Goal: Task Accomplishment & Management: Manage account settings

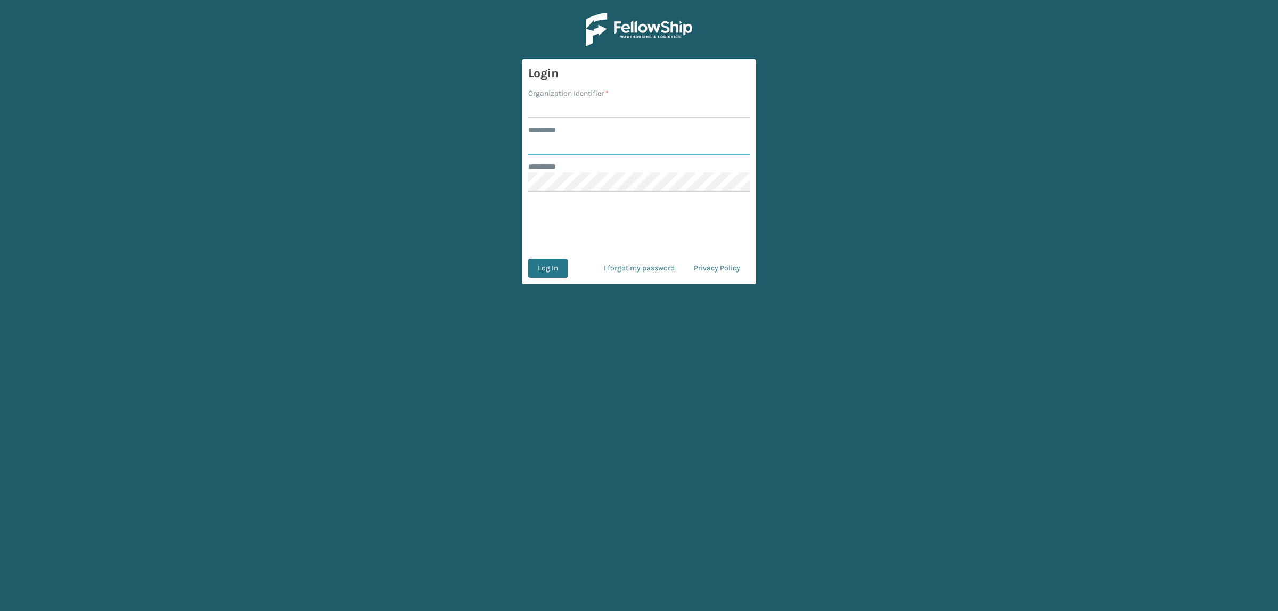
type input "**********"
click at [717, 116] on input "Organization Identifier *" at bounding box center [639, 108] width 222 height 19
type input "superadminorganization"
click at [545, 267] on button "Log In" at bounding box center [547, 268] width 39 height 19
type input "**********"
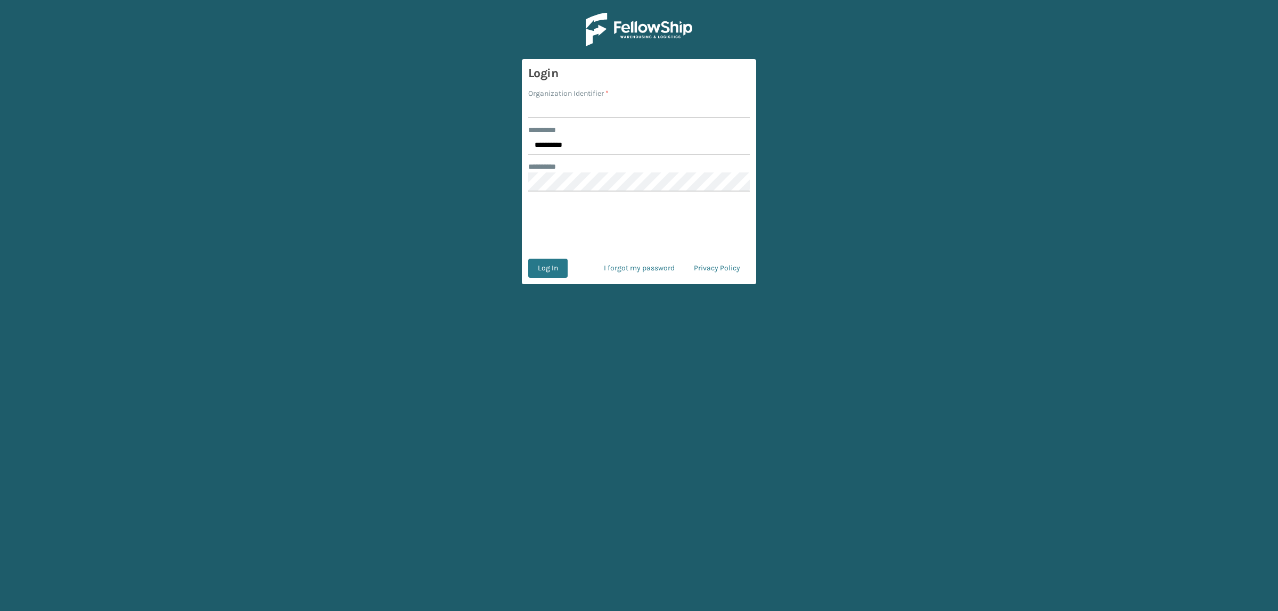
click at [587, 111] on input "Organization Identifier *" at bounding box center [639, 108] width 222 height 19
type input "superadminorganization"
click at [557, 267] on button "Log In" at bounding box center [547, 268] width 39 height 19
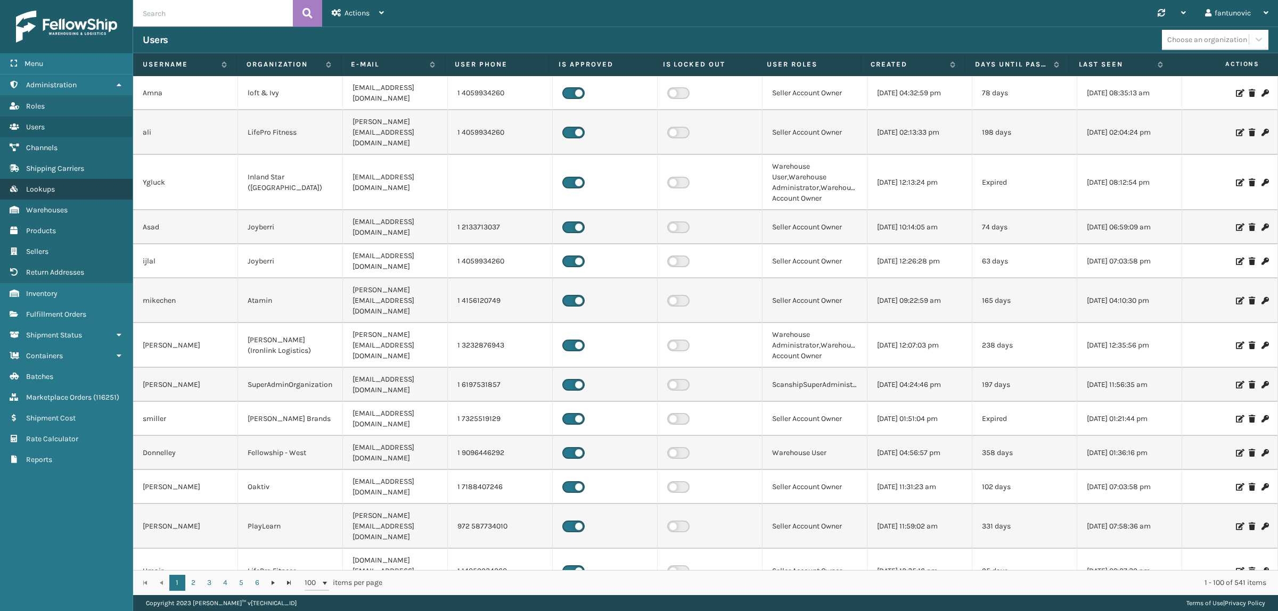
click at [97, 193] on link "Lookups" at bounding box center [66, 189] width 133 height 21
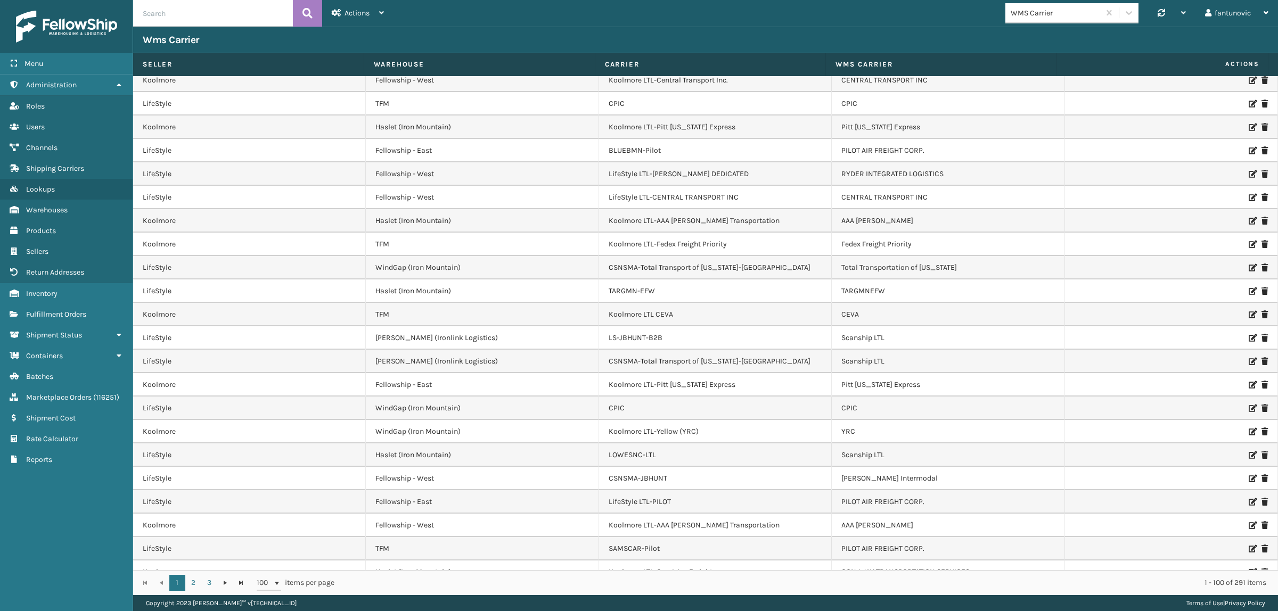
scroll to position [200, 0]
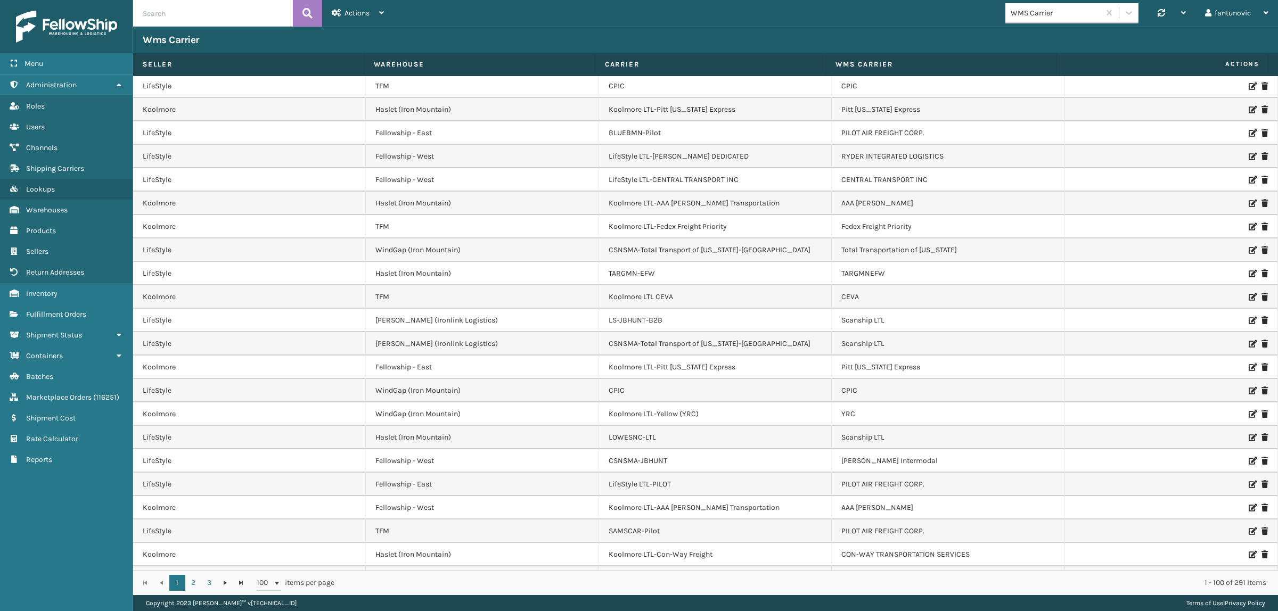
click at [1056, 66] on tr "Seller Warehouse Carrier WMS Carrier Actions" at bounding box center [700, 64] width 1135 height 23
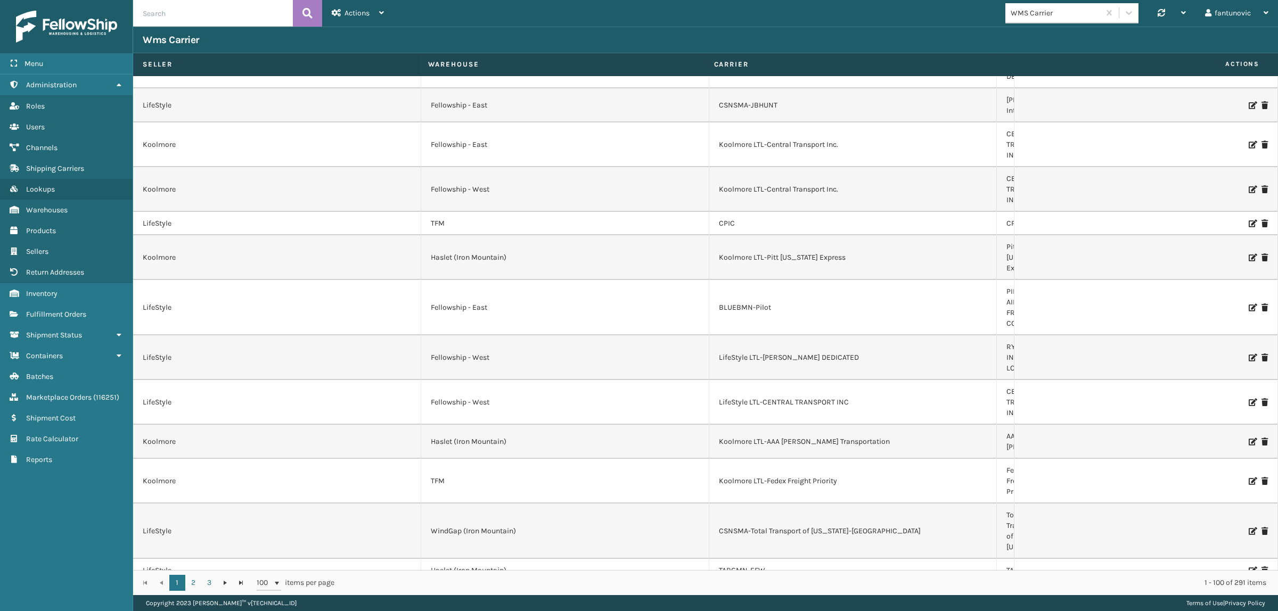
scroll to position [0, 0]
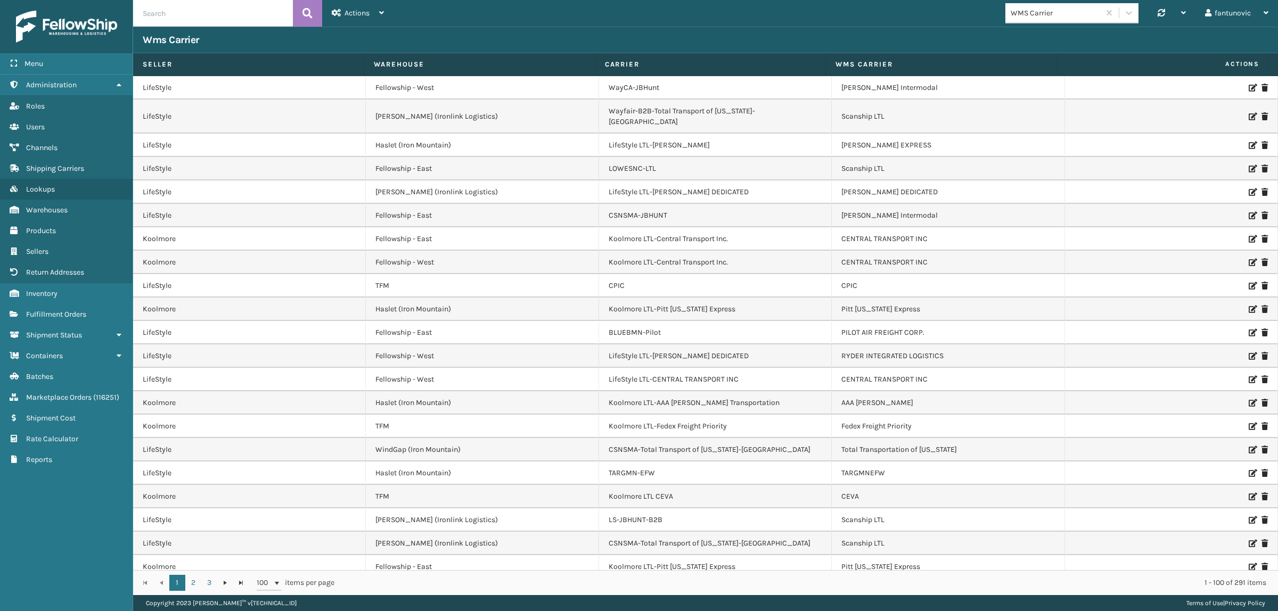
click at [160, 63] on label "Seller" at bounding box center [248, 65] width 211 height 10
click at [362, 10] on span "Actions" at bounding box center [357, 13] width 25 height 9
click at [363, 32] on button "New Wms Carrier" at bounding box center [394, 41] width 143 height 28
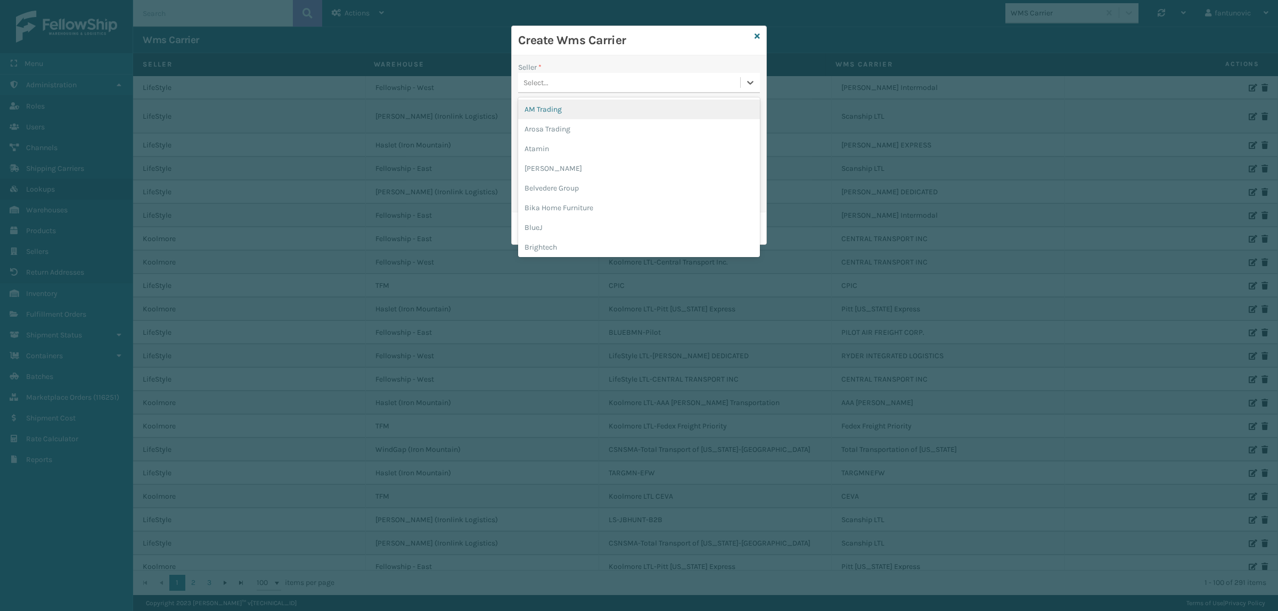
click at [594, 80] on div "Select..." at bounding box center [629, 83] width 222 height 18
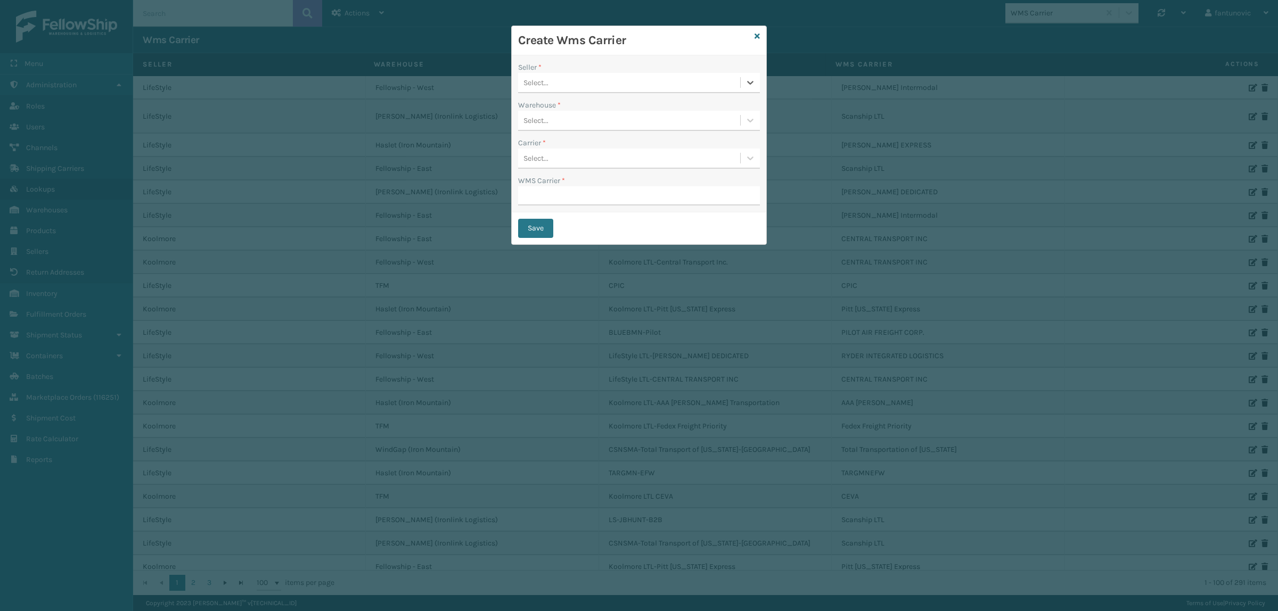
click at [594, 80] on div "Select..." at bounding box center [629, 83] width 222 height 18
click at [592, 107] on div "Warehouse *" at bounding box center [639, 105] width 242 height 11
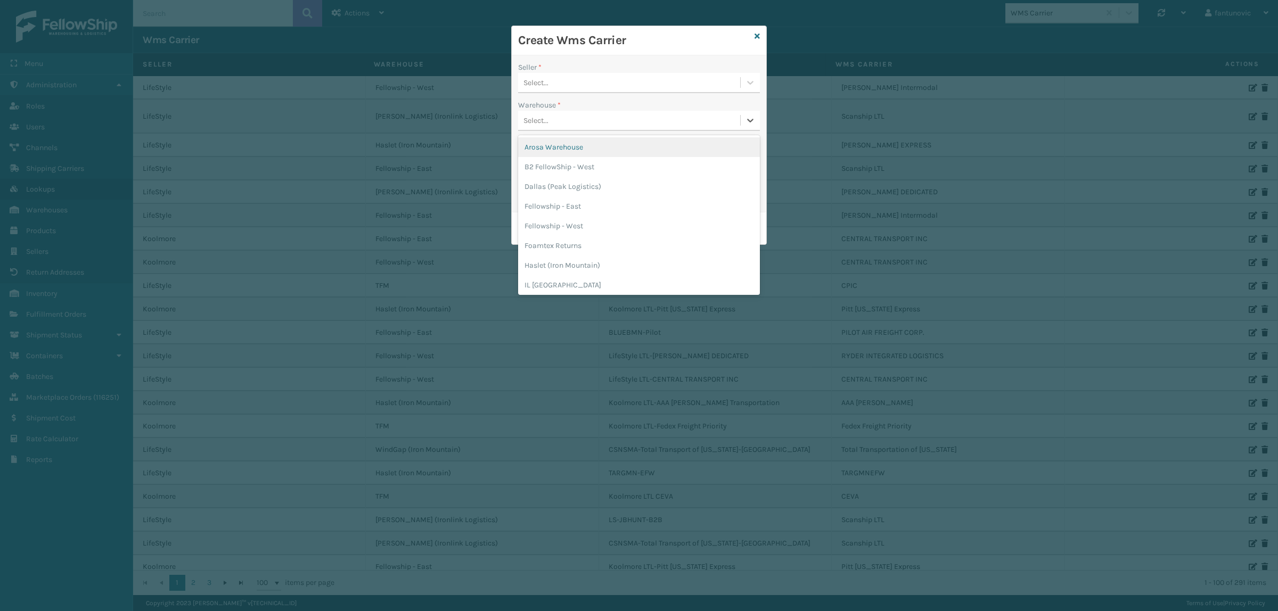
click at [592, 116] on div "Select..." at bounding box center [629, 121] width 222 height 18
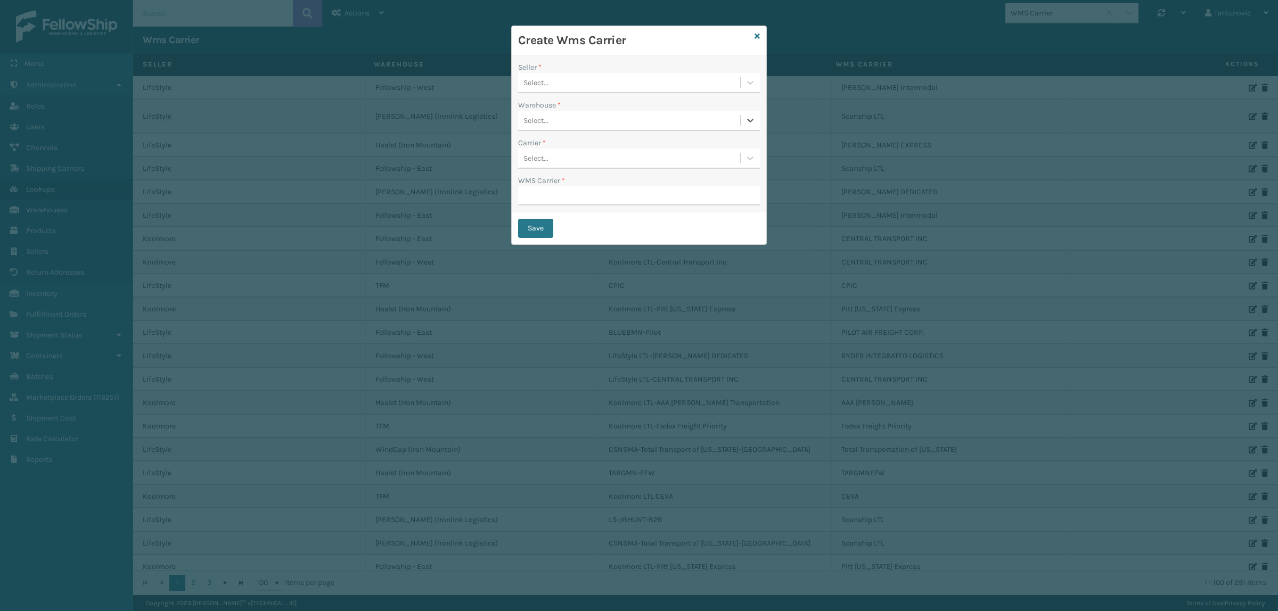
click at [592, 116] on div "Select..." at bounding box center [629, 121] width 222 height 18
click at [578, 153] on div "Select..." at bounding box center [629, 159] width 222 height 18
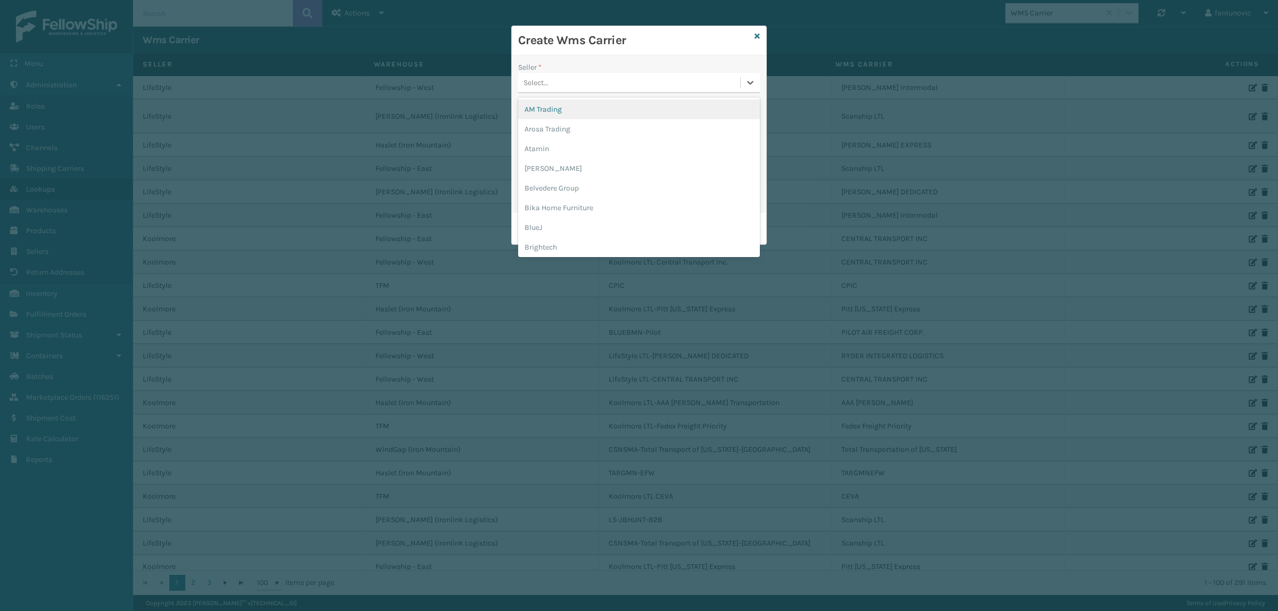
click at [552, 84] on div "Select..." at bounding box center [629, 83] width 222 height 18
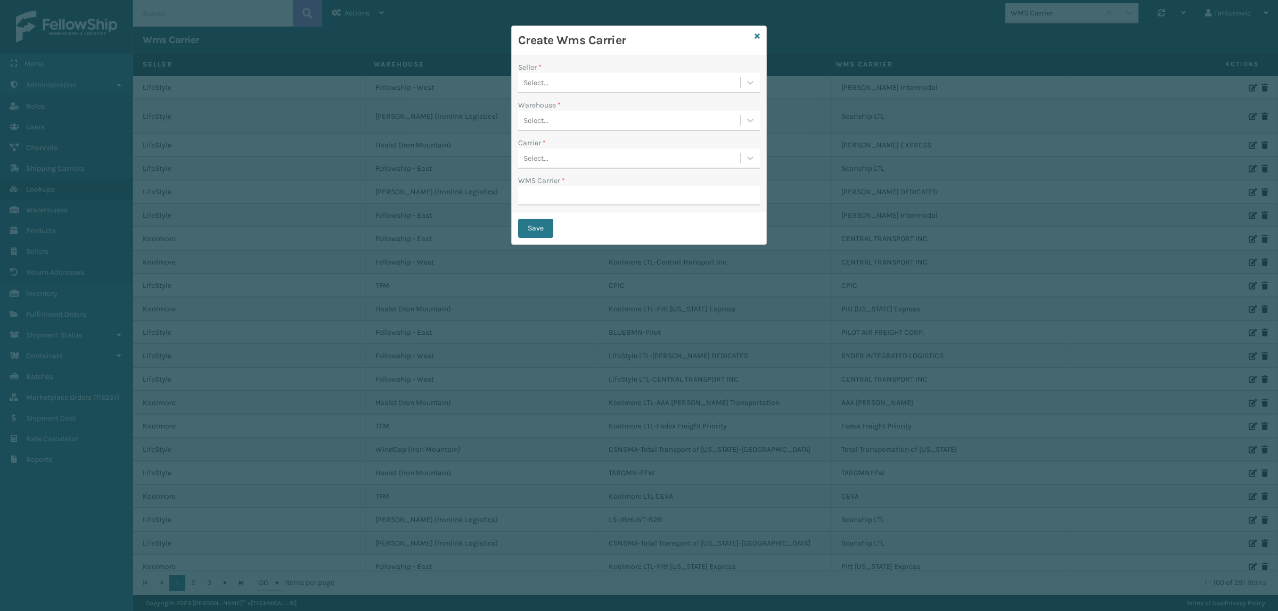
click at [606, 51] on div "Create Wms Carrier" at bounding box center [639, 40] width 255 height 29
click at [758, 33] on icon at bounding box center [757, 35] width 5 height 7
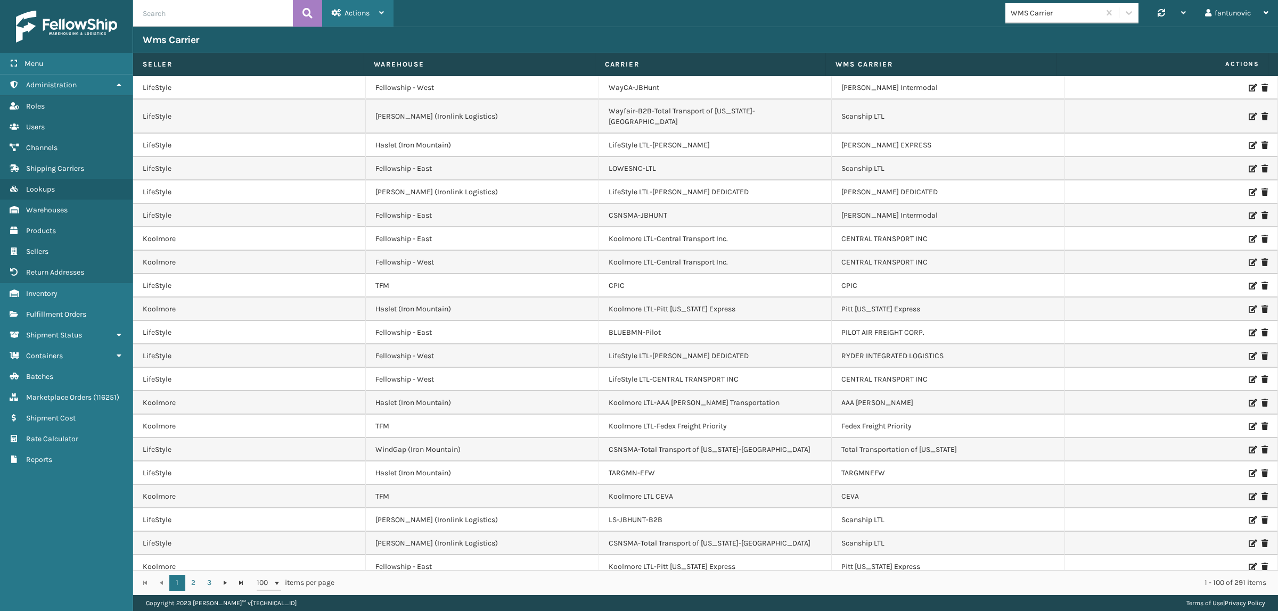
click at [371, 12] on div "Actions" at bounding box center [358, 13] width 52 height 27
click at [388, 38] on button "New Wms Carrier" at bounding box center [394, 41] width 143 height 28
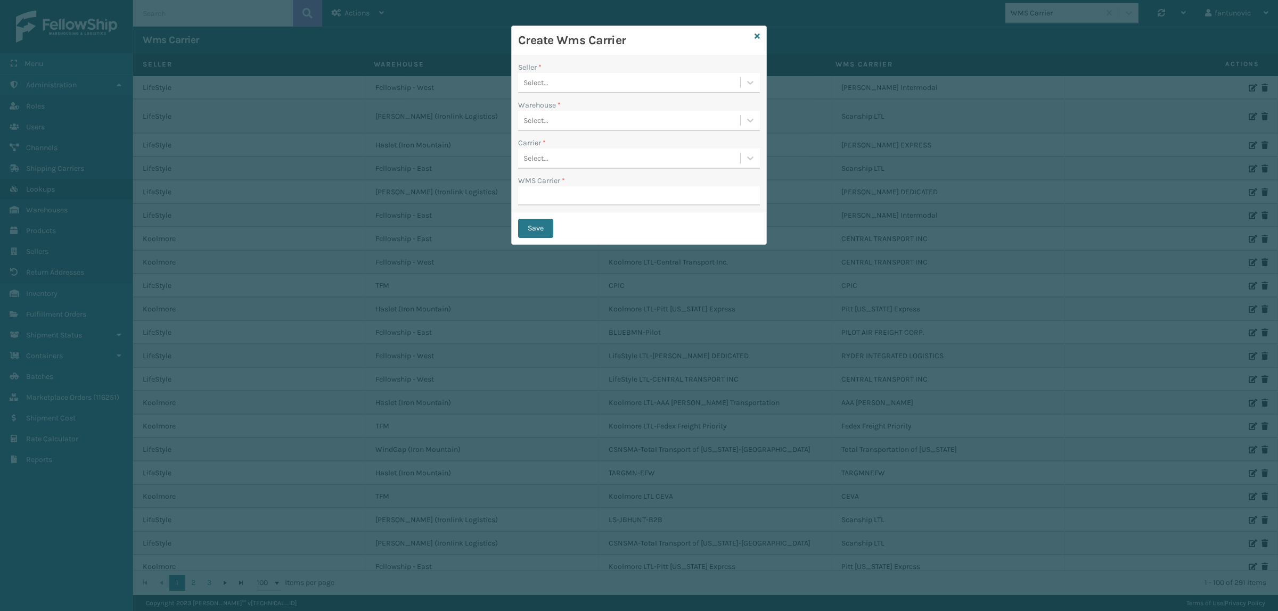
click at [565, 92] on div "Select..." at bounding box center [639, 83] width 242 height 20
click at [562, 78] on div "Select..." at bounding box center [629, 83] width 222 height 18
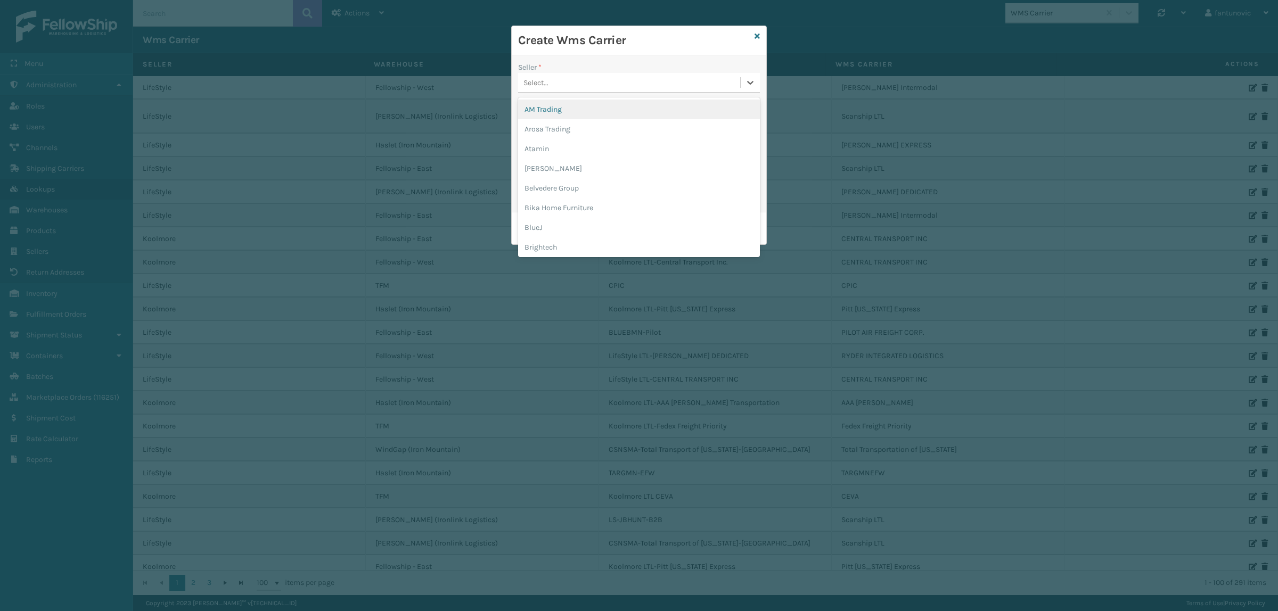
click at [555, 89] on div "Select..." at bounding box center [629, 83] width 222 height 18
click at [561, 80] on div "Select..." at bounding box center [629, 83] width 222 height 18
click at [577, 213] on div "Emson" at bounding box center [639, 213] width 242 height 20
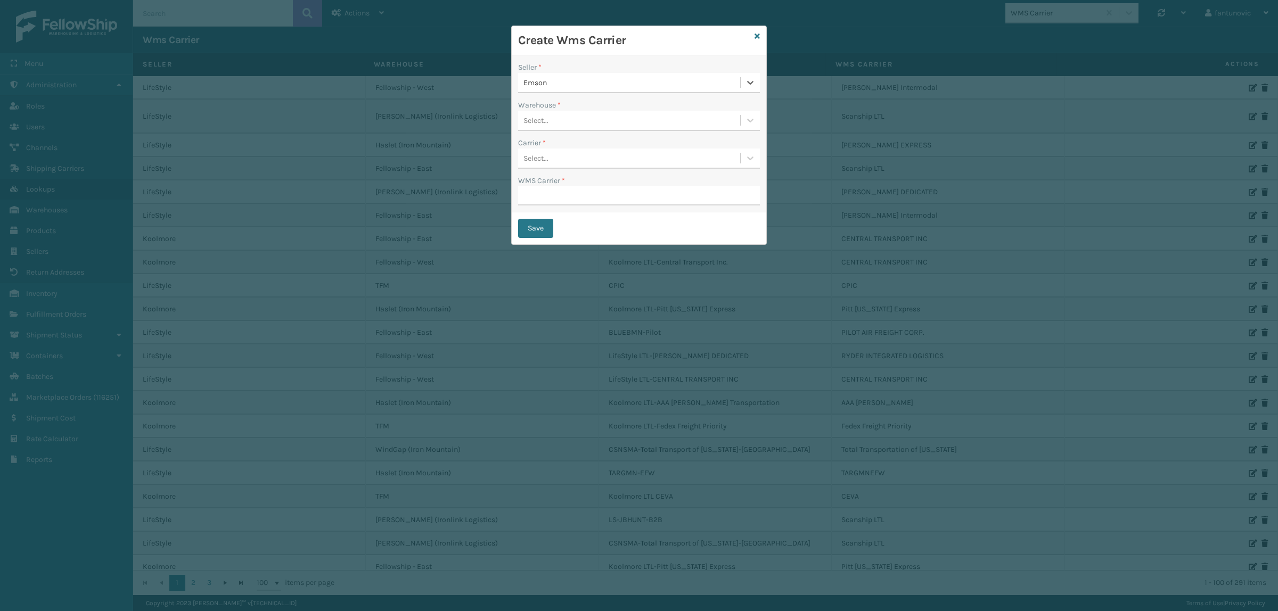
click at [561, 120] on div "Select..." at bounding box center [629, 121] width 222 height 18
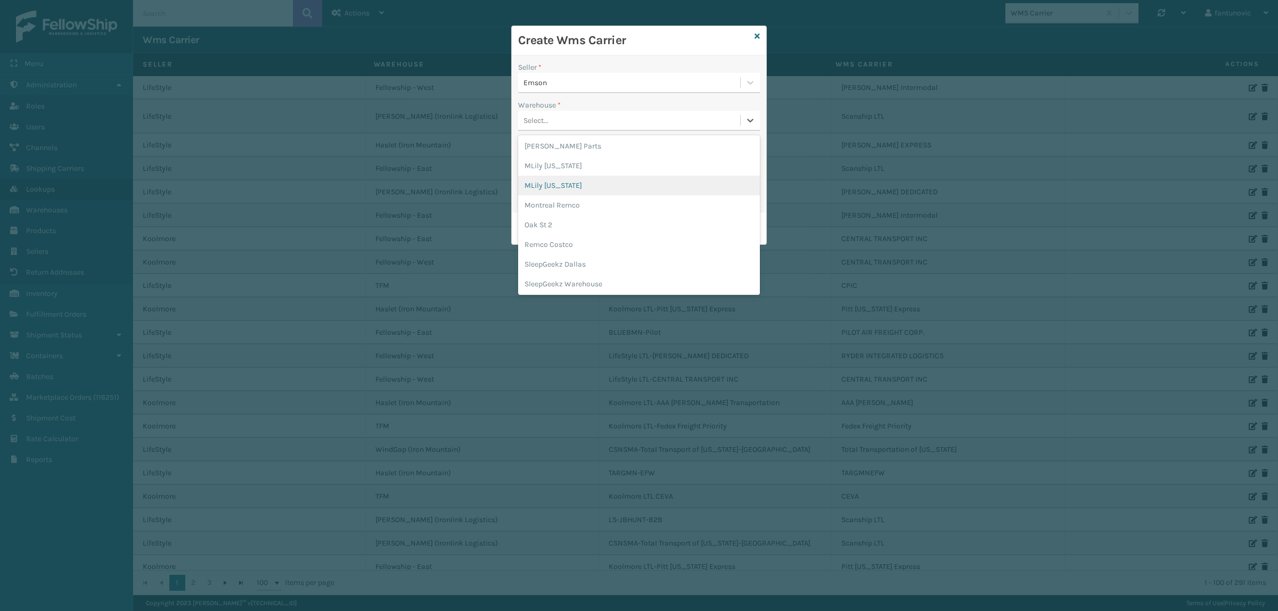
scroll to position [337, 0]
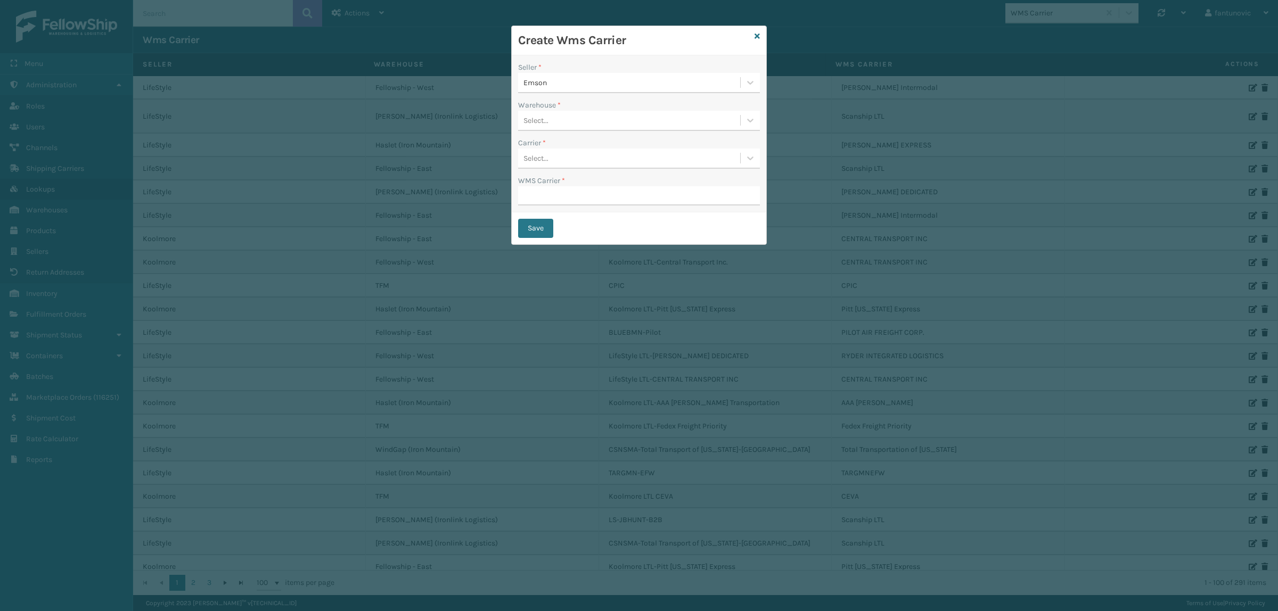
click at [582, 60] on div "Seller * Emson Warehouse * Select... Carrier * Select... WMS Carrier *" at bounding box center [639, 133] width 255 height 157
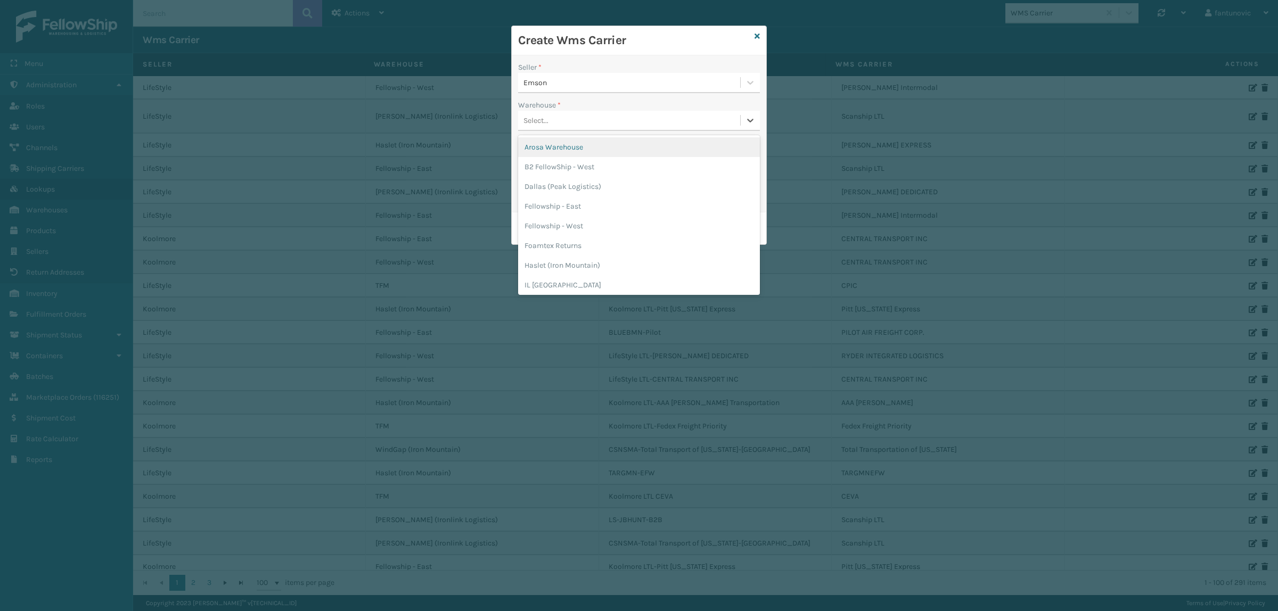
click at [549, 121] on div "Select..." at bounding box center [629, 121] width 222 height 18
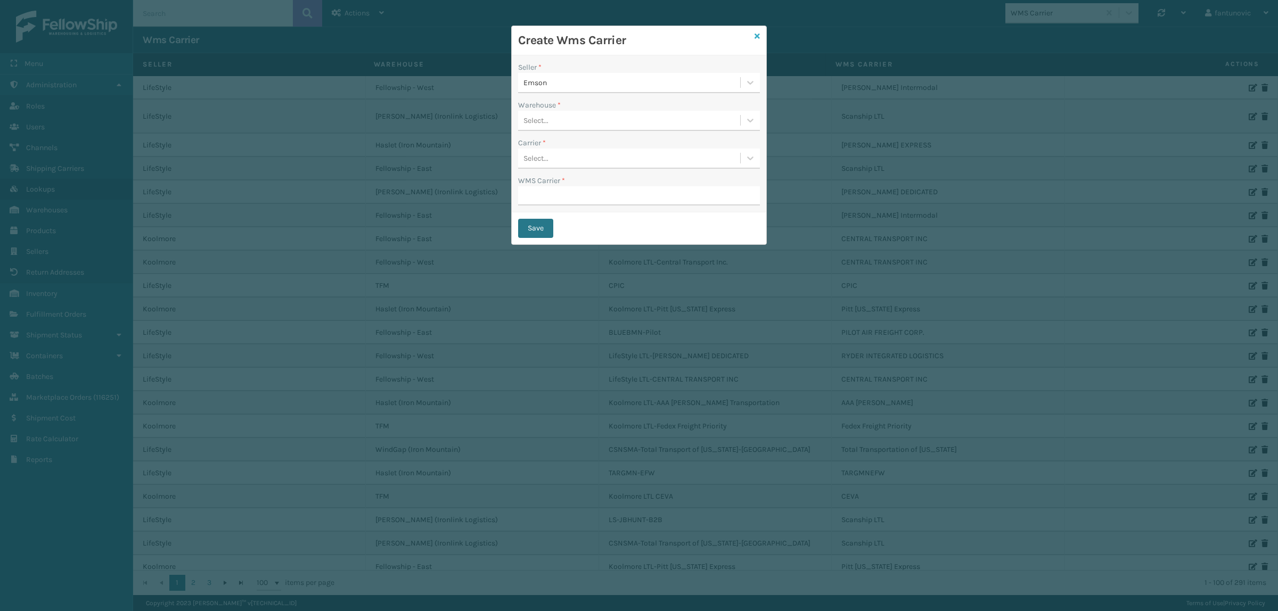
click at [755, 38] on icon at bounding box center [757, 35] width 5 height 7
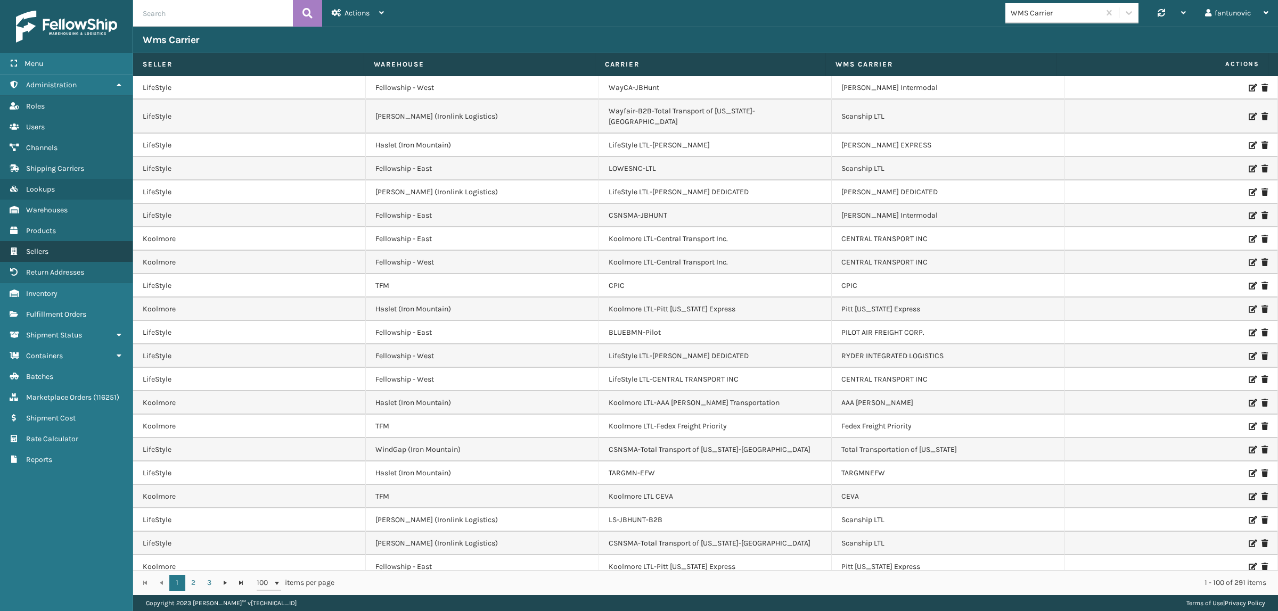
click at [76, 241] on link "Sellers" at bounding box center [66, 251] width 133 height 21
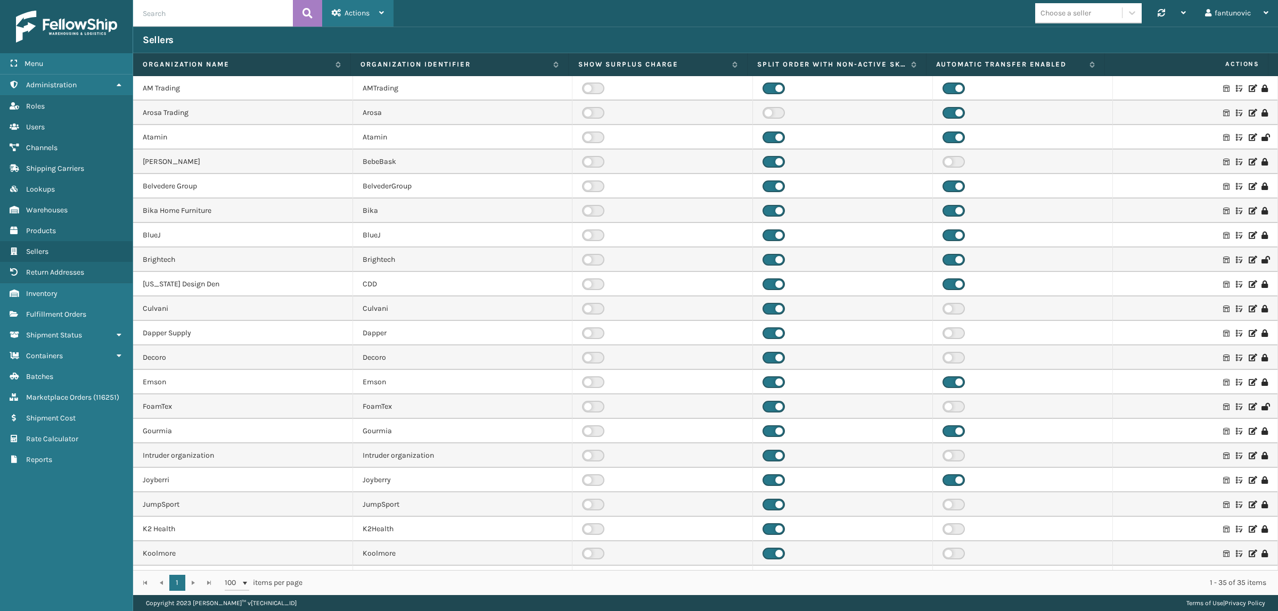
click at [355, 11] on span "Actions" at bounding box center [357, 13] width 25 height 9
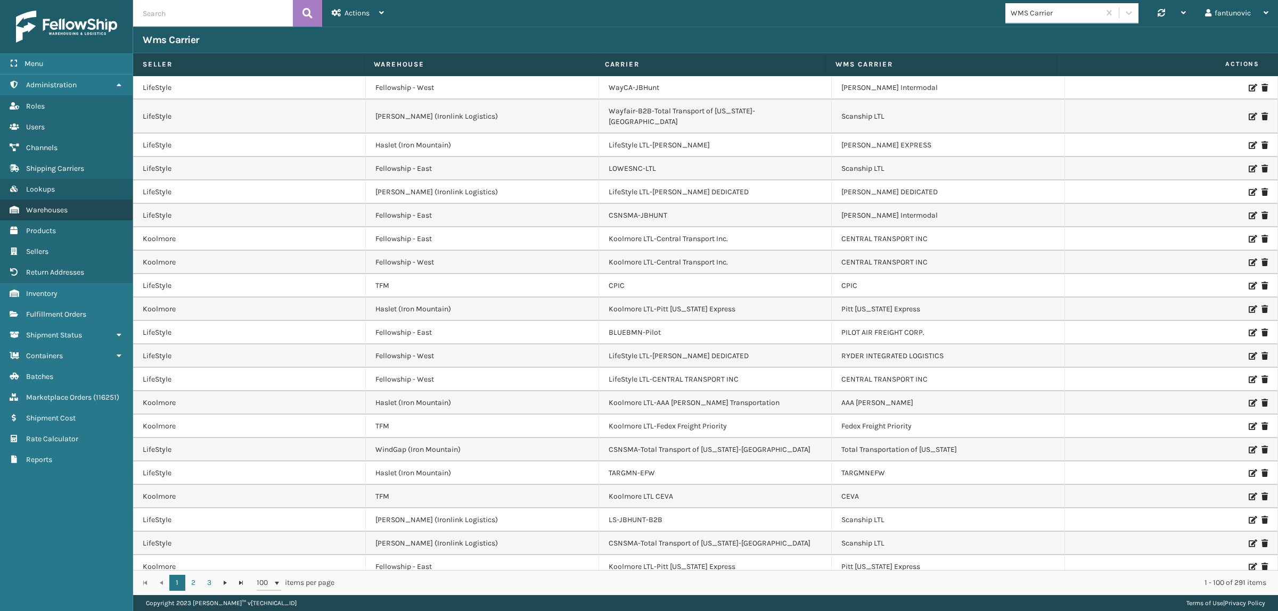
click at [80, 211] on link "Warehouses" at bounding box center [66, 210] width 133 height 21
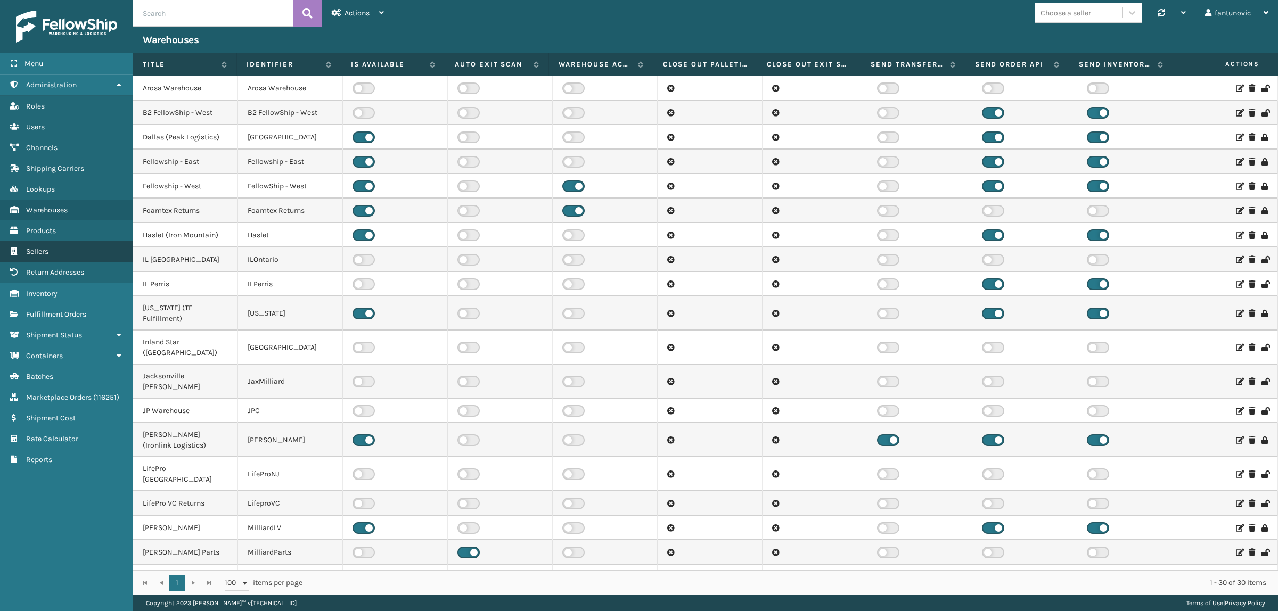
click at [72, 242] on link "Roles Sellers" at bounding box center [66, 251] width 133 height 21
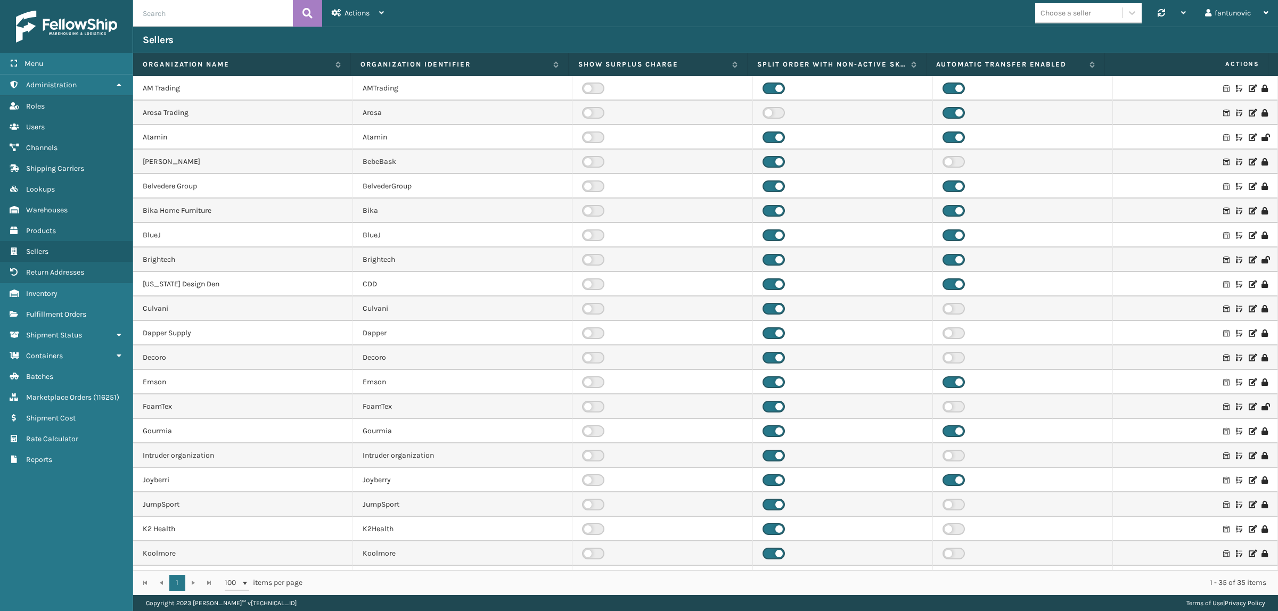
click at [1223, 89] on icon at bounding box center [1226, 88] width 6 height 7
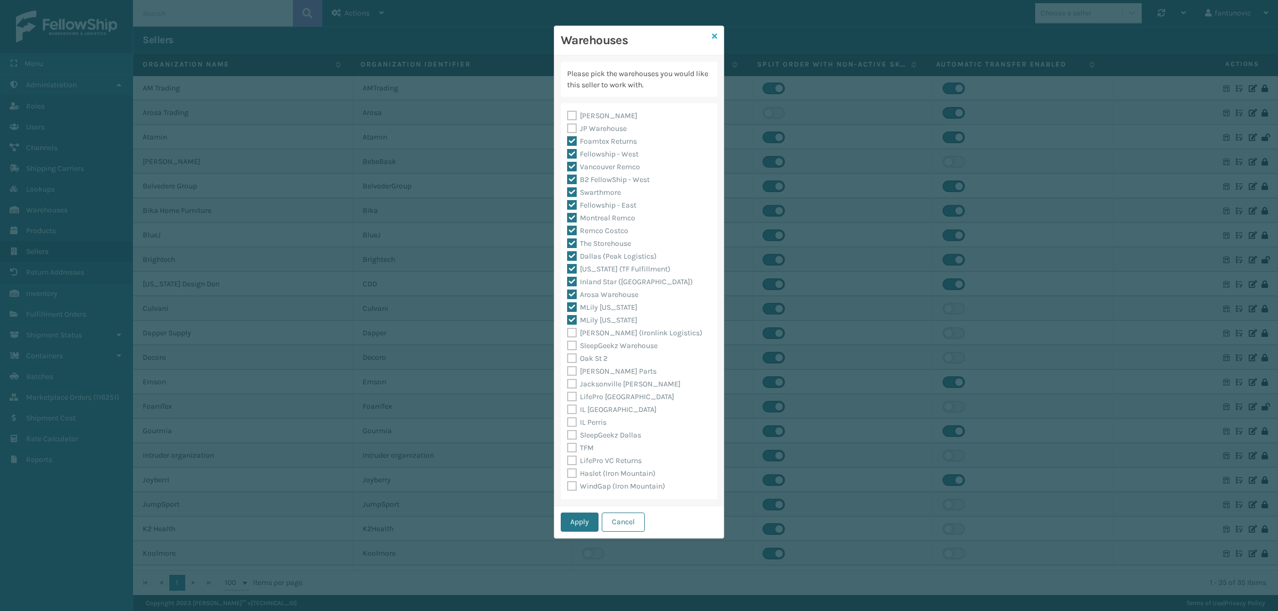
click at [715, 31] on link at bounding box center [714, 36] width 5 height 11
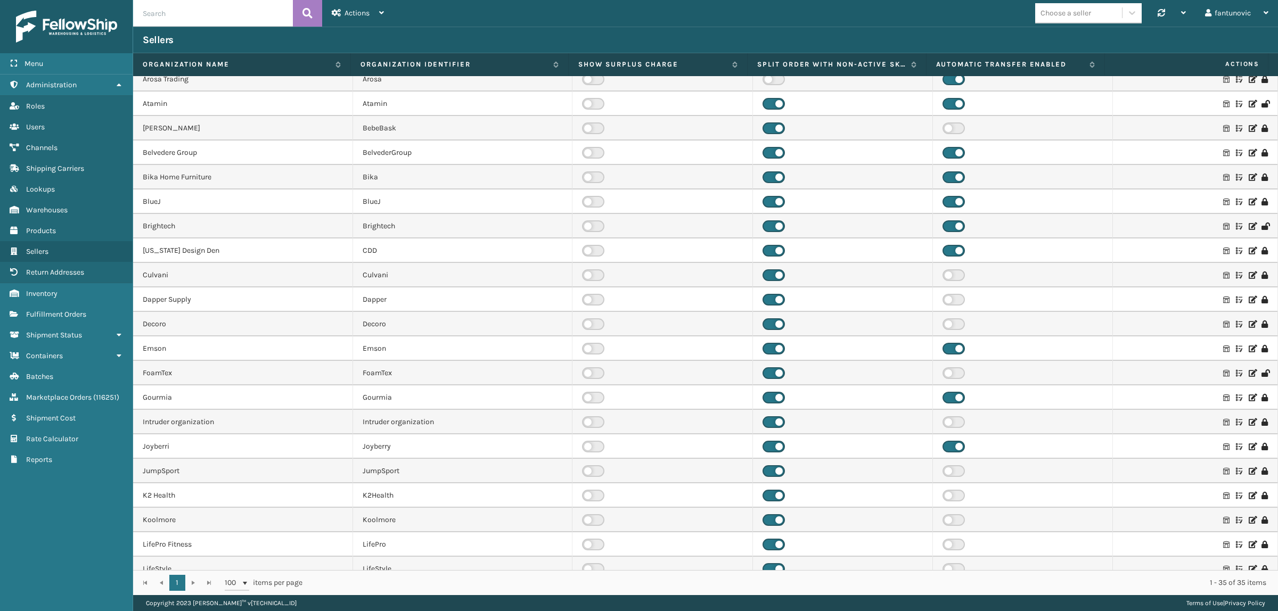
scroll to position [67, 0]
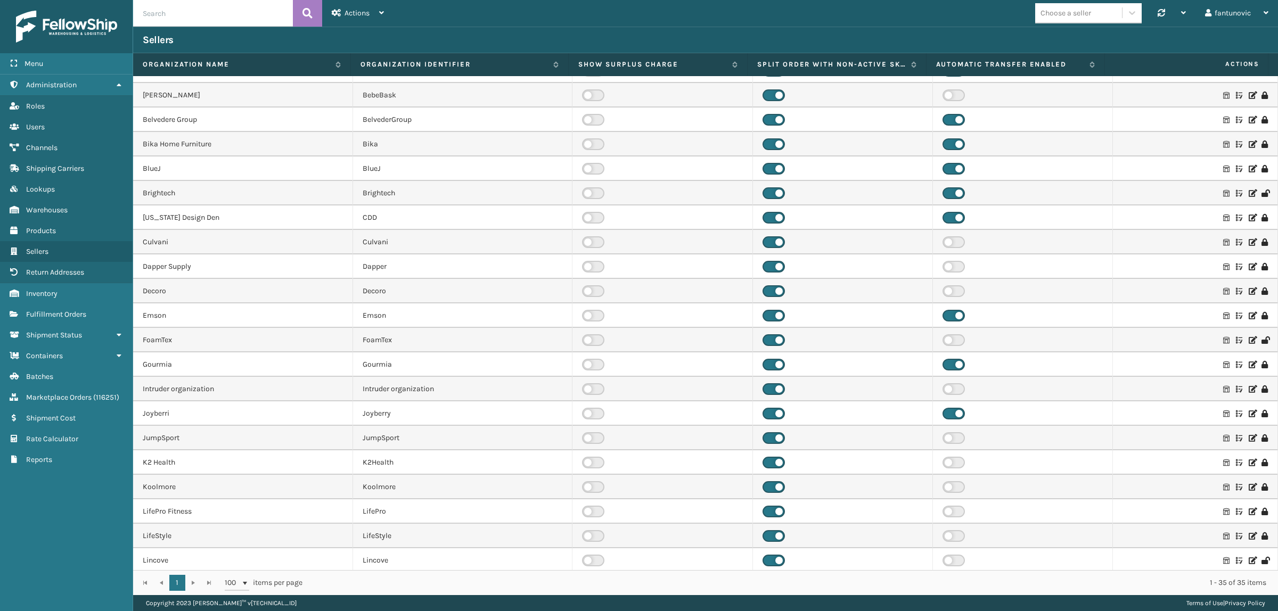
click at [1223, 312] on icon at bounding box center [1226, 315] width 6 height 7
